Goal: Task Accomplishment & Management: Use online tool/utility

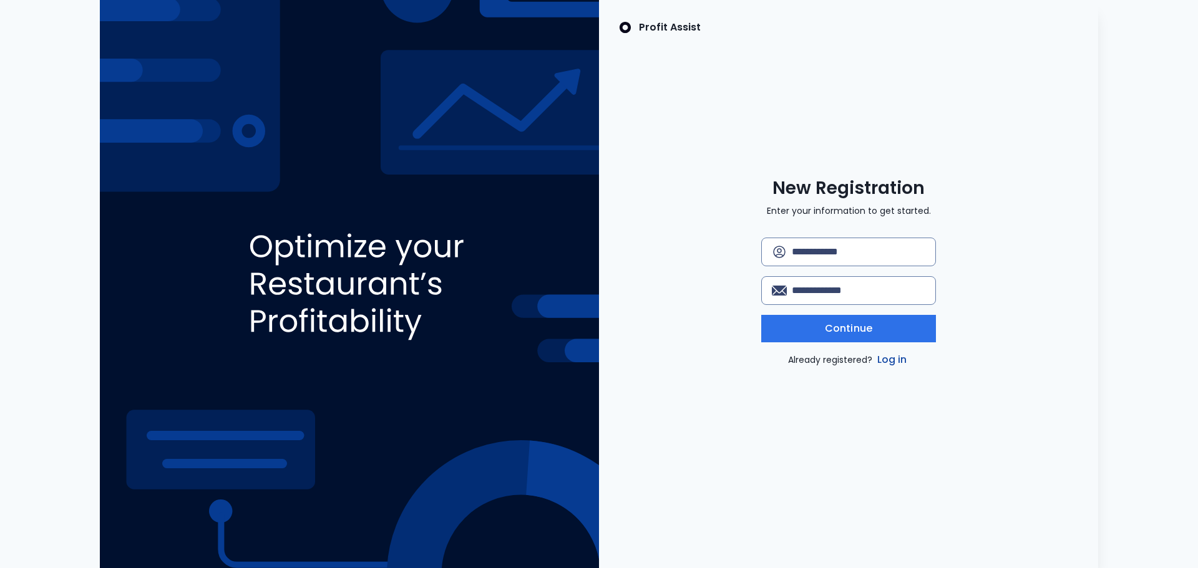
click at [888, 363] on link "Log in" at bounding box center [892, 360] width 35 height 15
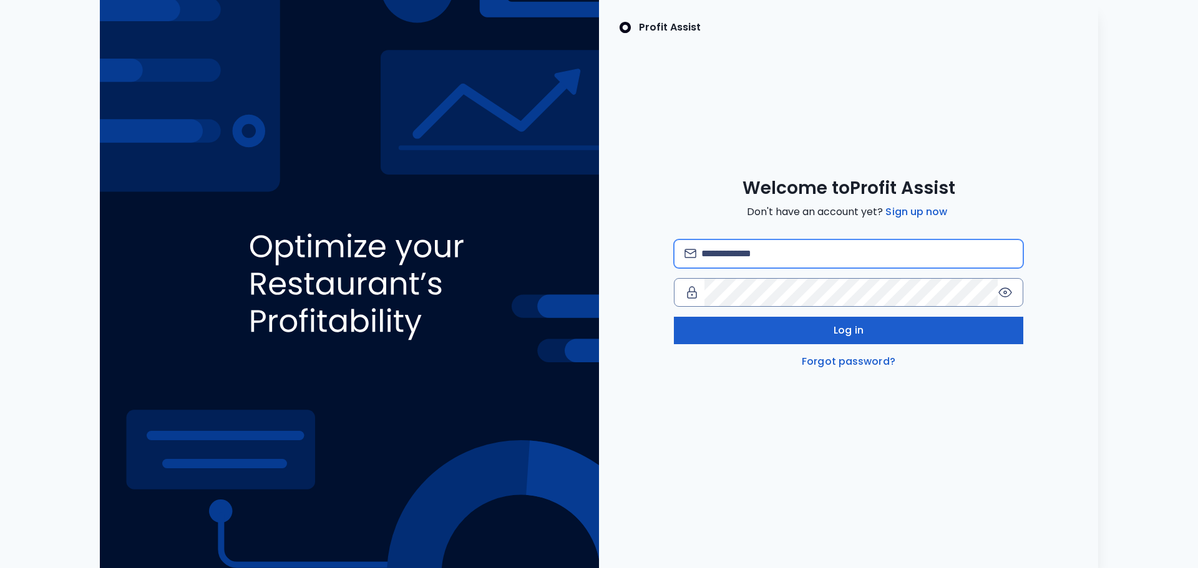
type input "**********"
click at [816, 326] on button "Log in" at bounding box center [848, 330] width 349 height 27
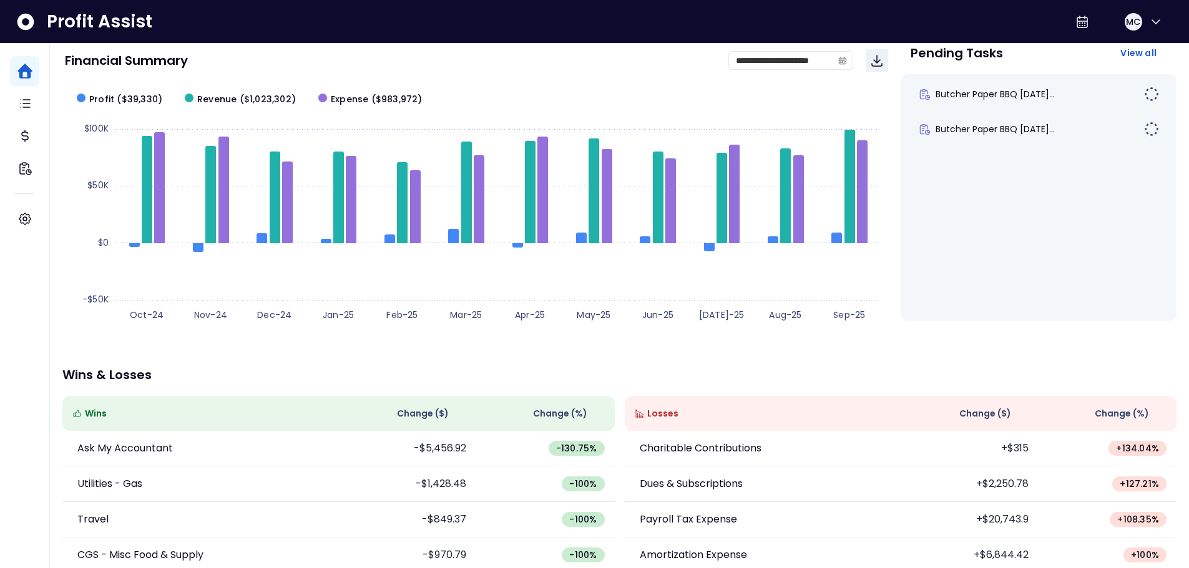
scroll to position [47, 0]
